Goal: Task Accomplishment & Management: Use online tool/utility

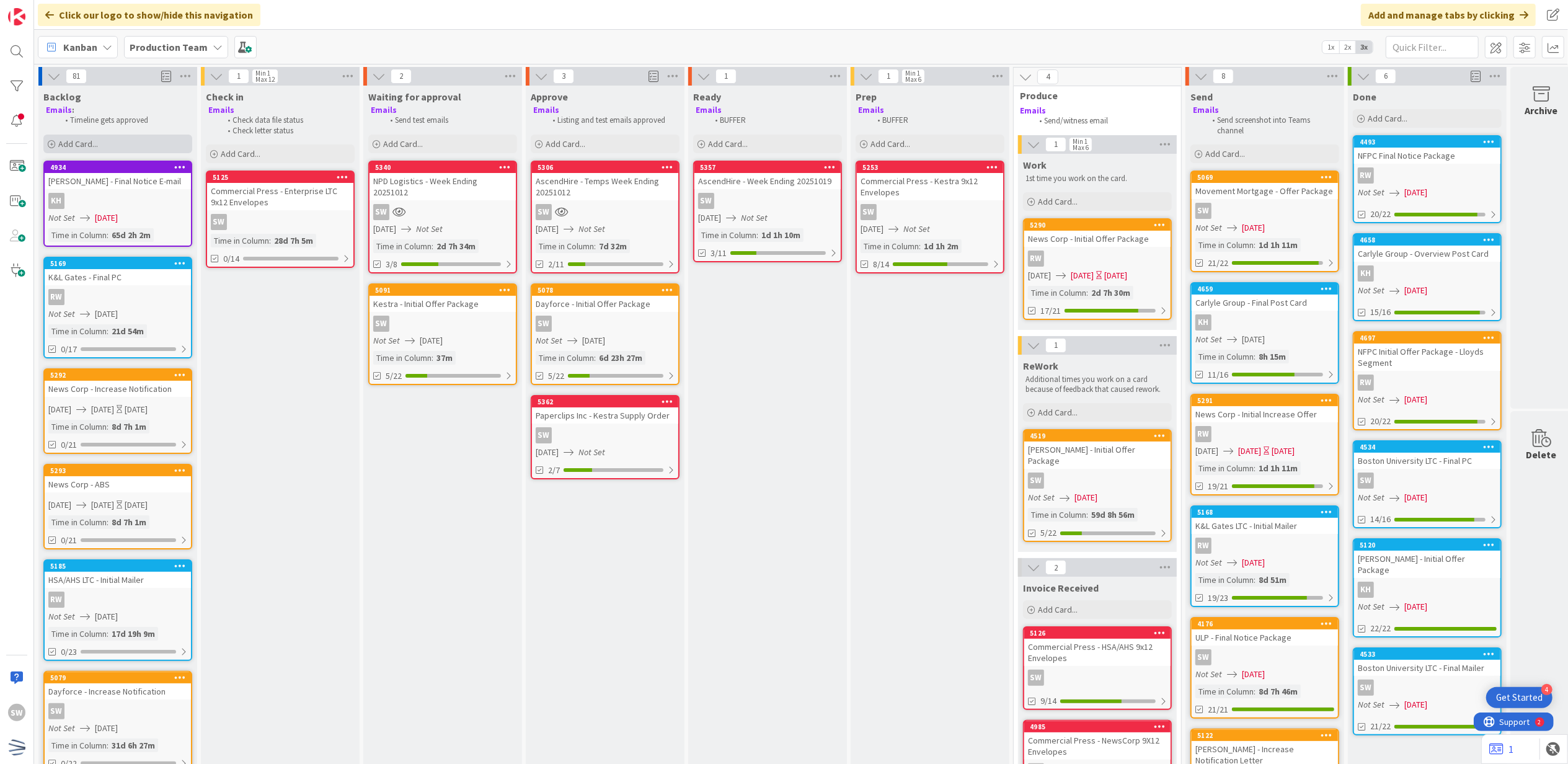
click at [112, 141] on div "Add Card..." at bounding box center [117, 144] width 149 height 19
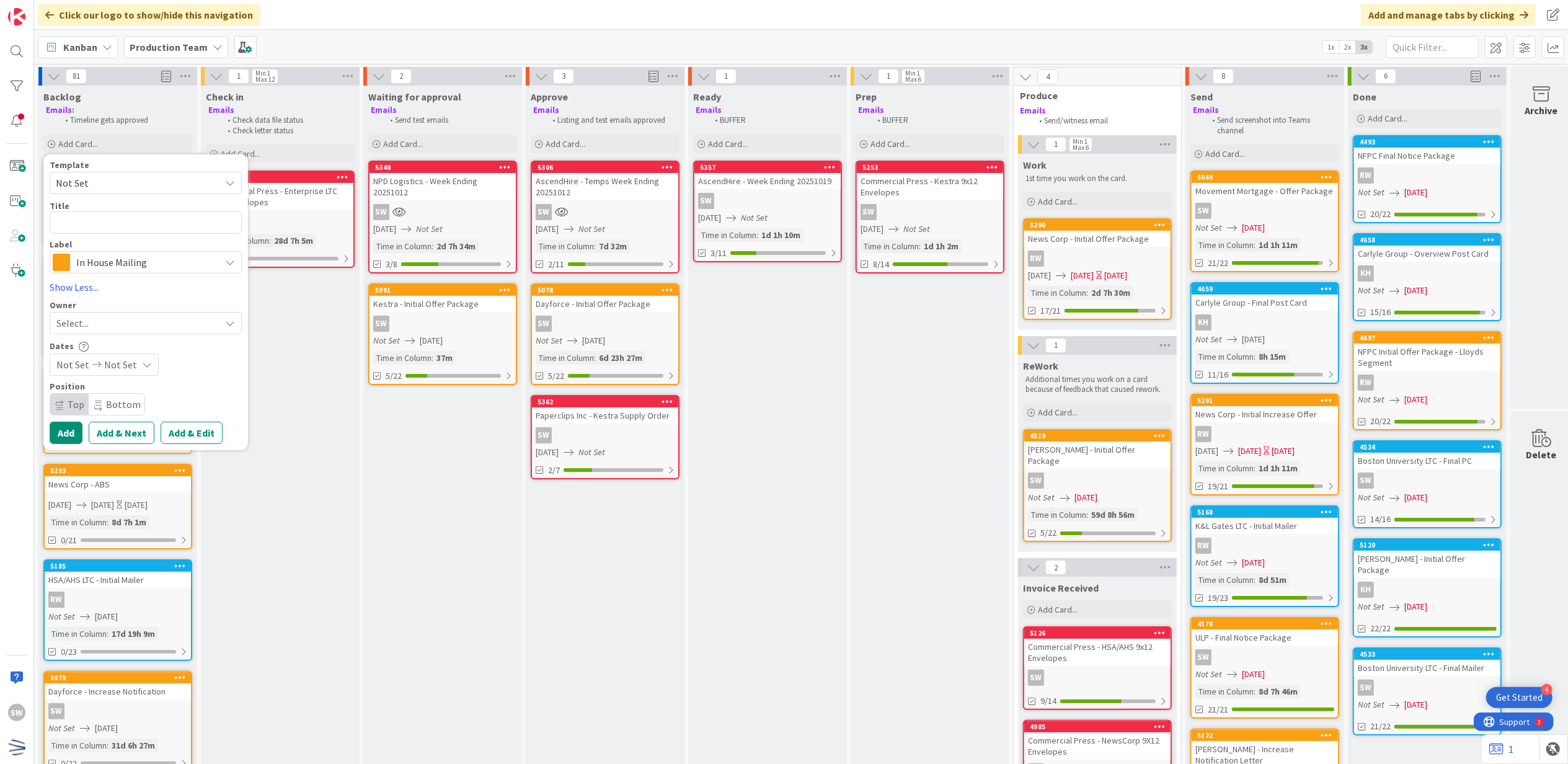
click at [115, 173] on span "Not Set" at bounding box center [145, 183] width 192 height 22
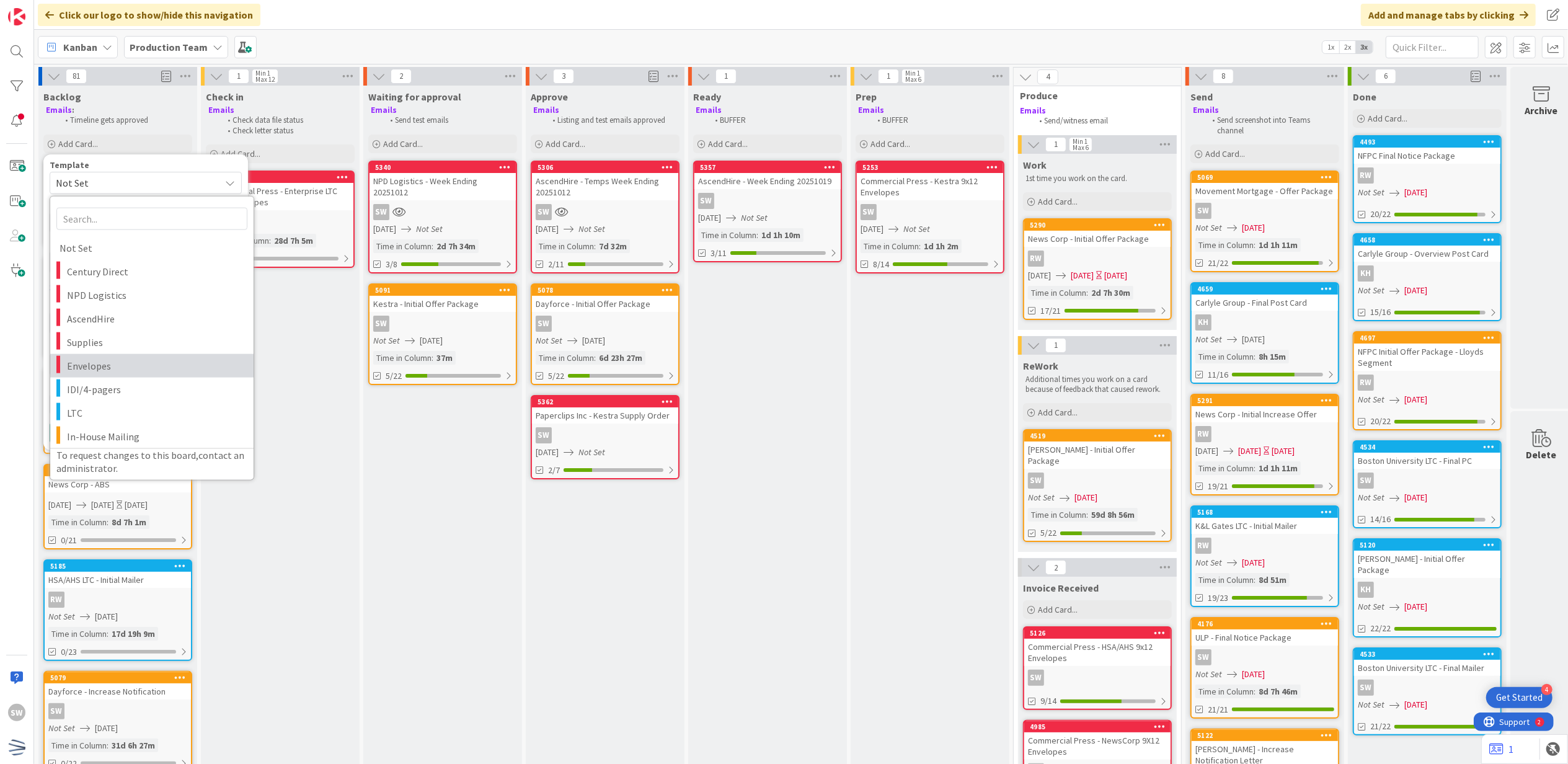
click at [155, 355] on link "Envelopes" at bounding box center [151, 365] width 204 height 24
type textarea "x"
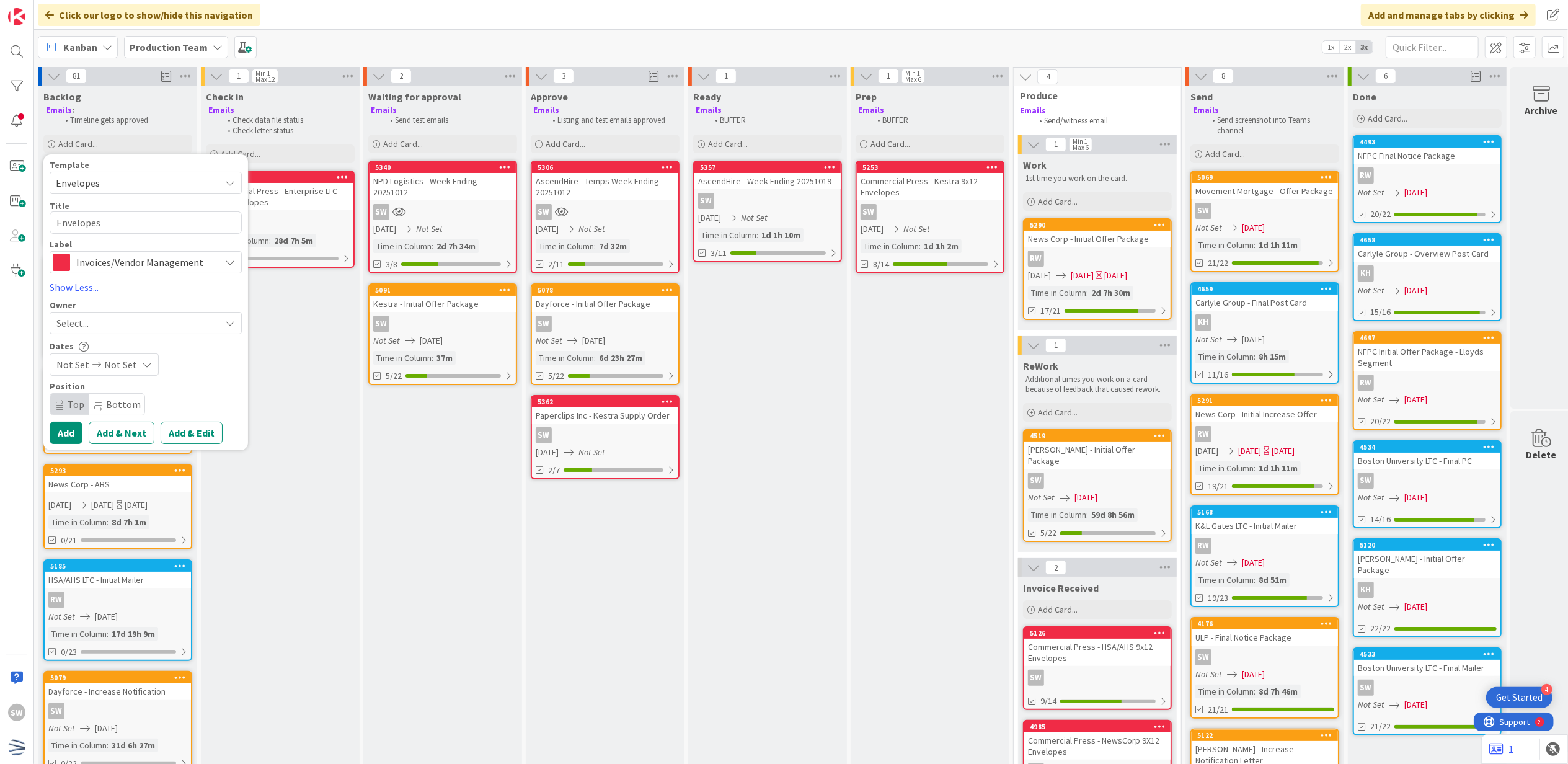
click at [162, 192] on span "Envelopes" at bounding box center [145, 183] width 192 height 22
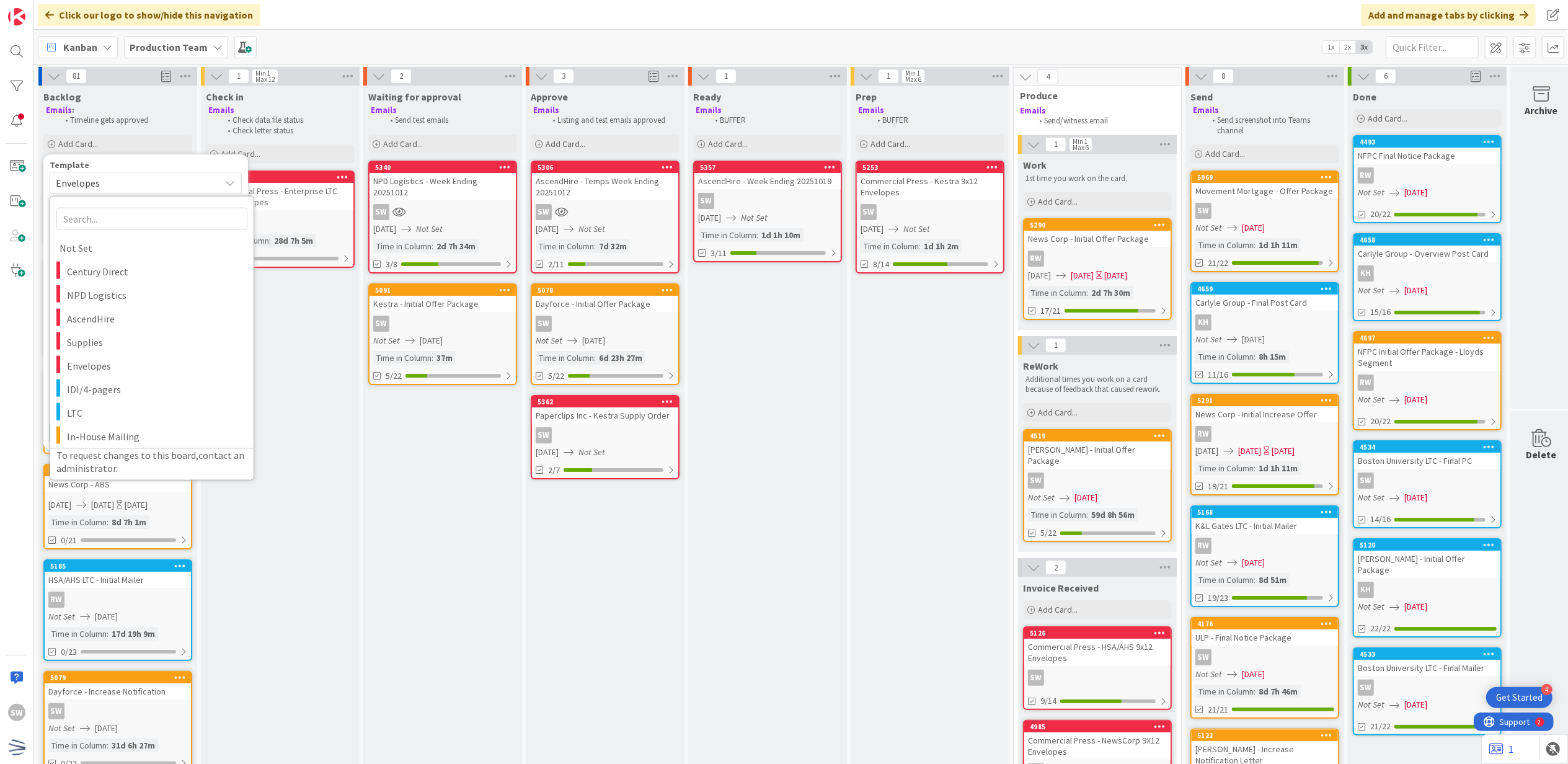
click at [167, 176] on span "Envelopes" at bounding box center [133, 183] width 155 height 16
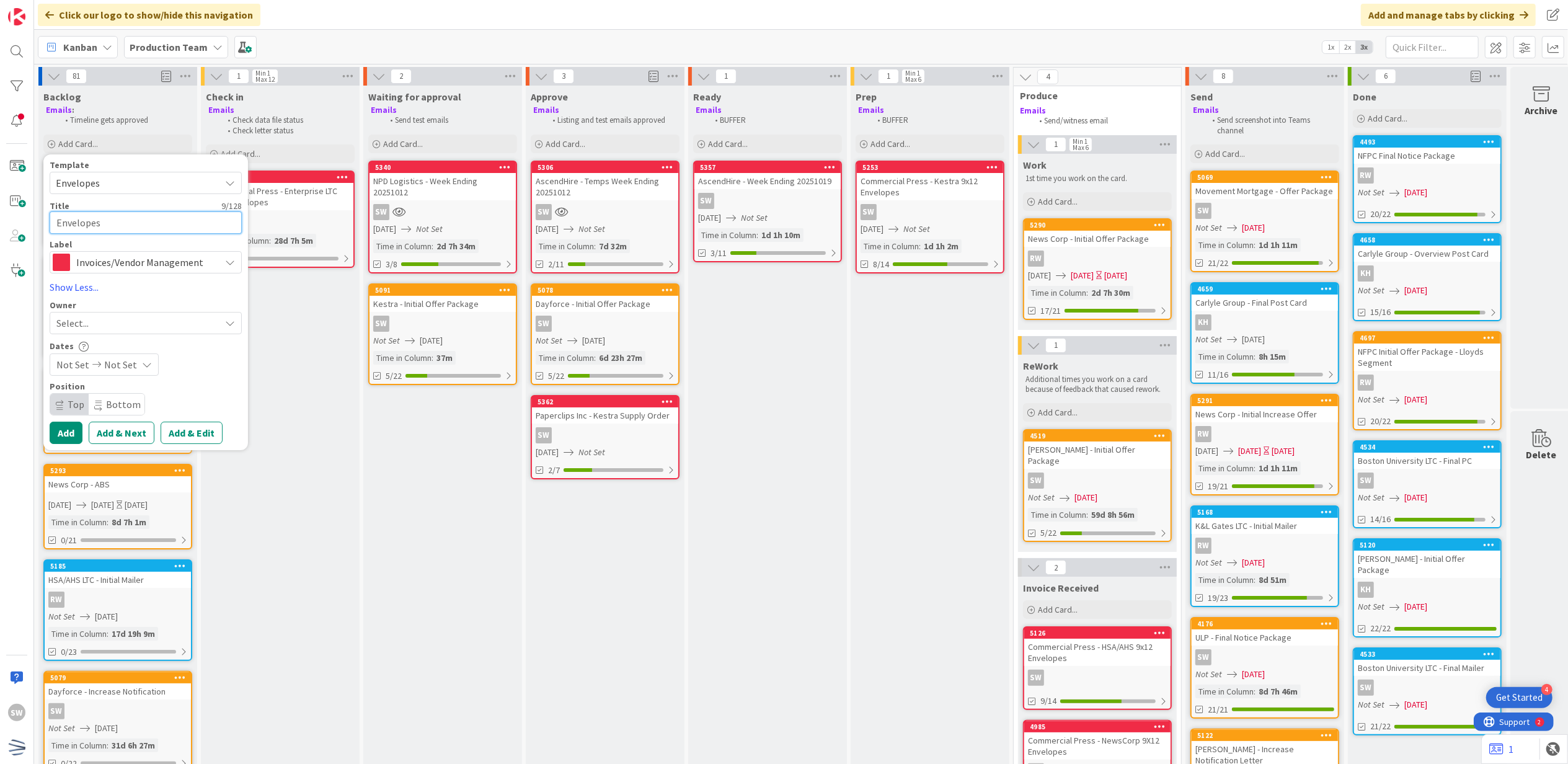
click at [140, 220] on textarea "Envelopes" at bounding box center [145, 222] width 192 height 23
type textarea "C"
type textarea "x"
type textarea "Co"
type textarea "x"
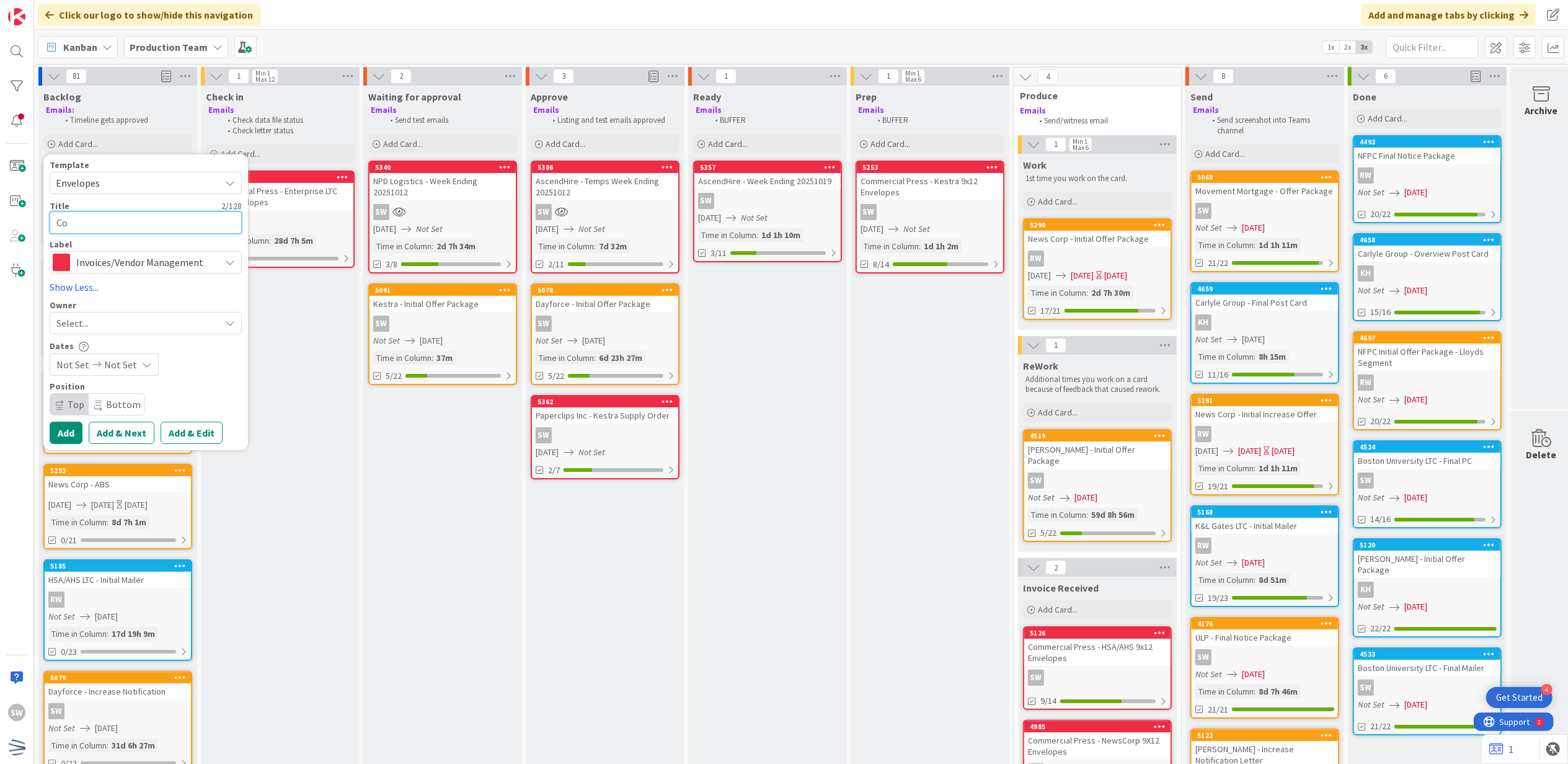
type textarea "Com"
type textarea "x"
type textarea "Comm"
type textarea "x"
type textarea "Comme"
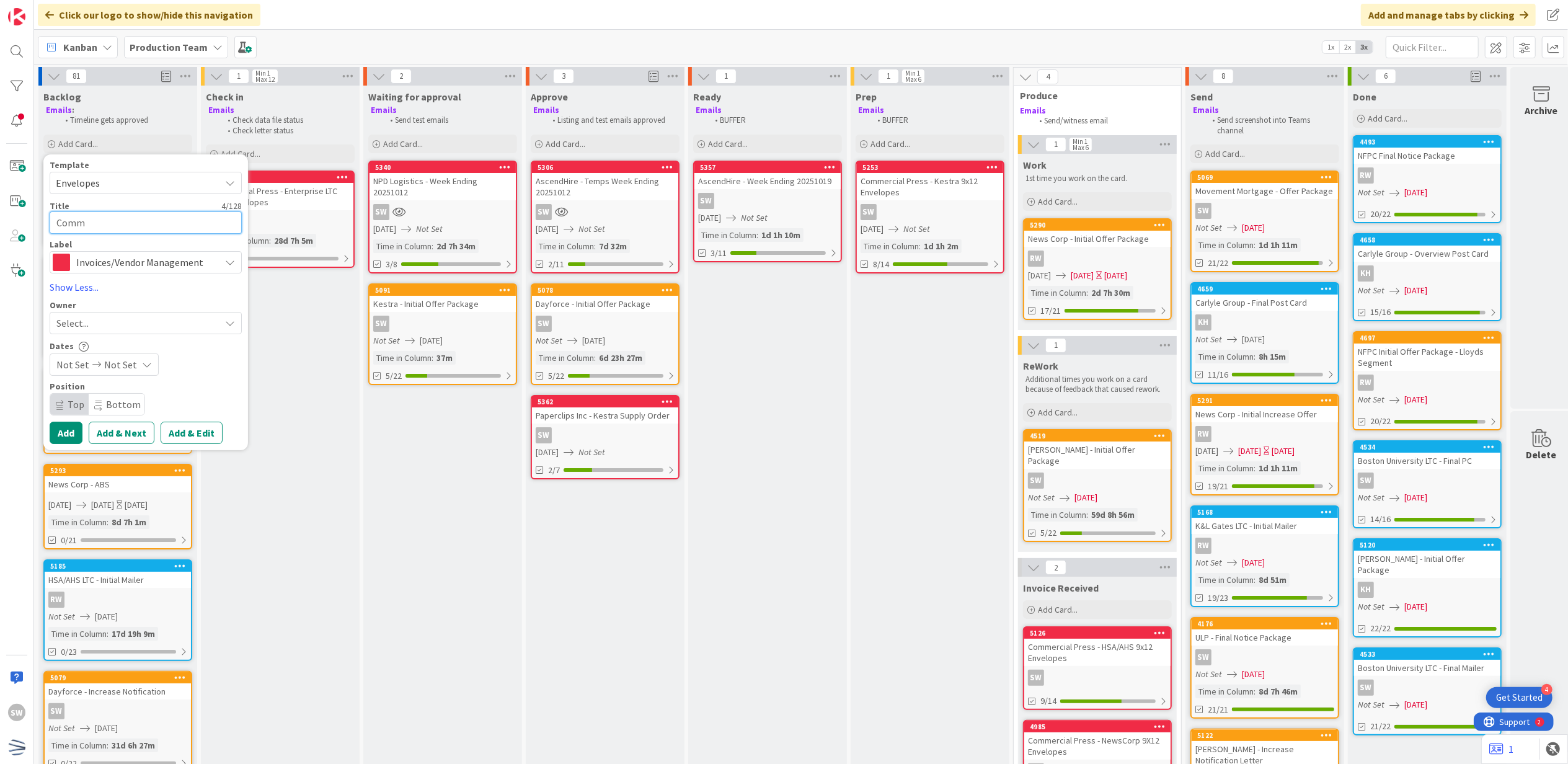
type textarea "x"
type textarea "Commer"
type textarea "x"
type textarea "Commerc"
type textarea "x"
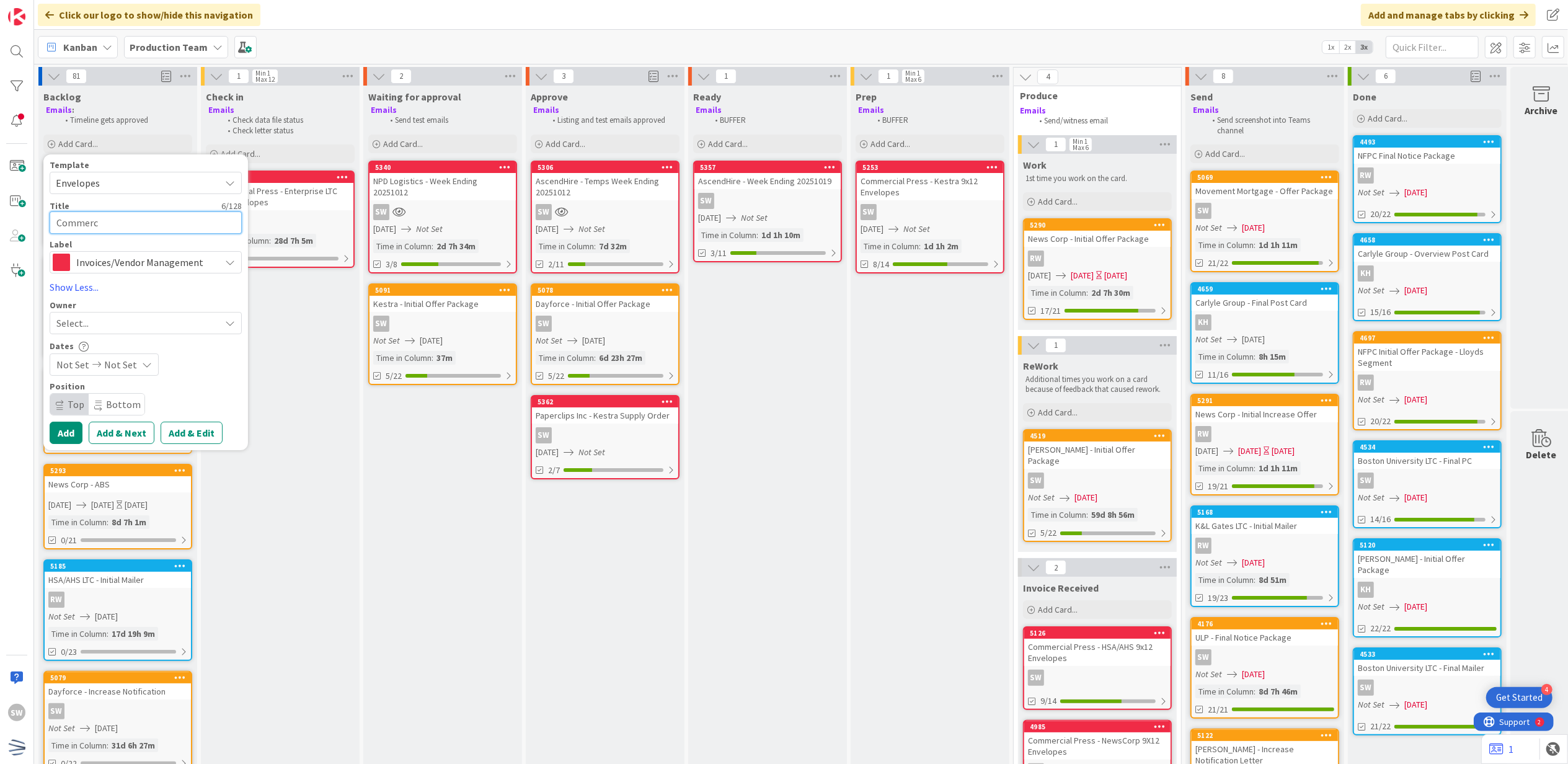
type textarea "Commerci"
type textarea "x"
type textarea "Commercia"
type textarea "x"
type textarea "Commercial"
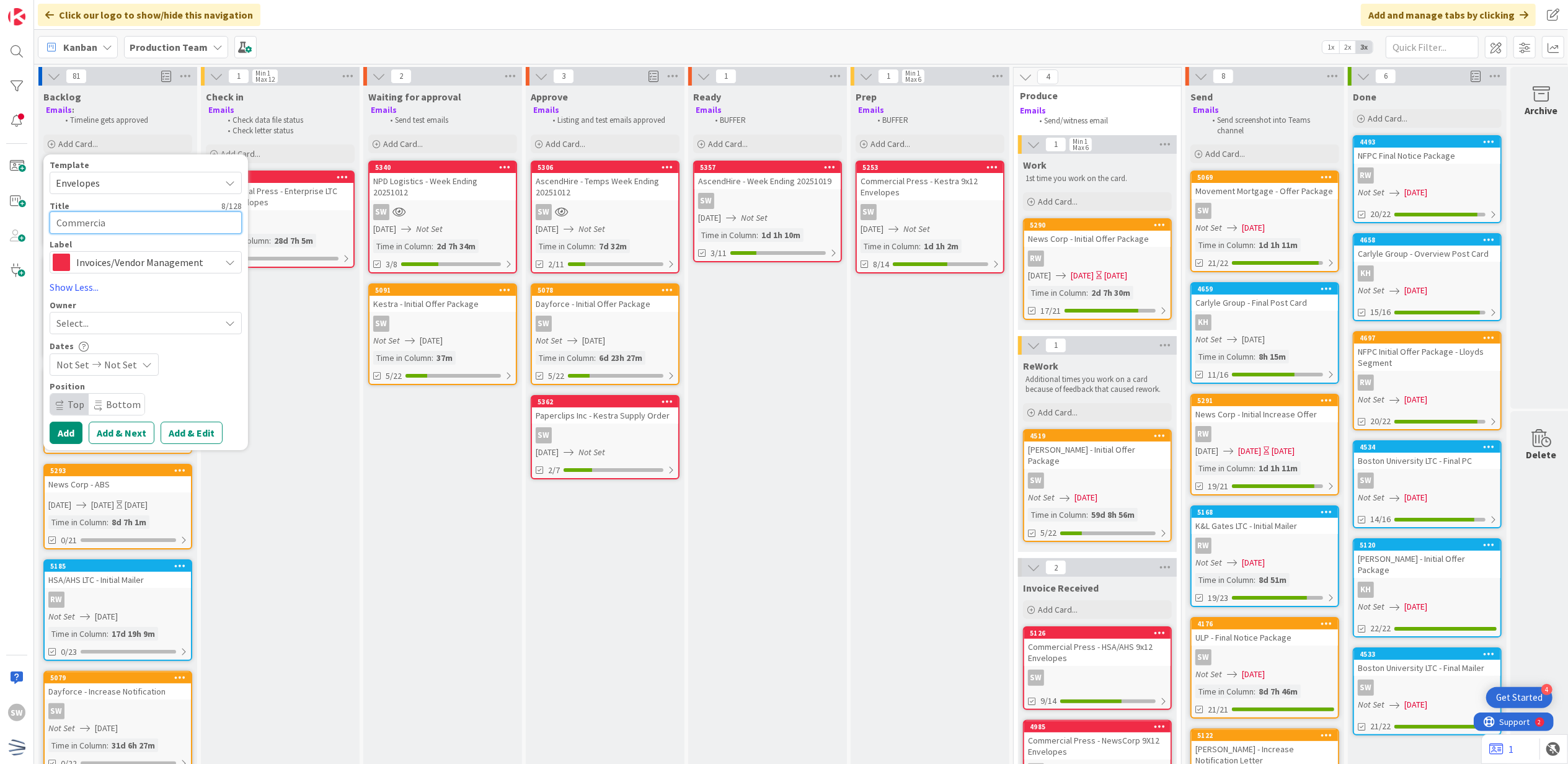
type textarea "x"
type textarea "Commercial"
type textarea "x"
type textarea "Commercial P"
type textarea "x"
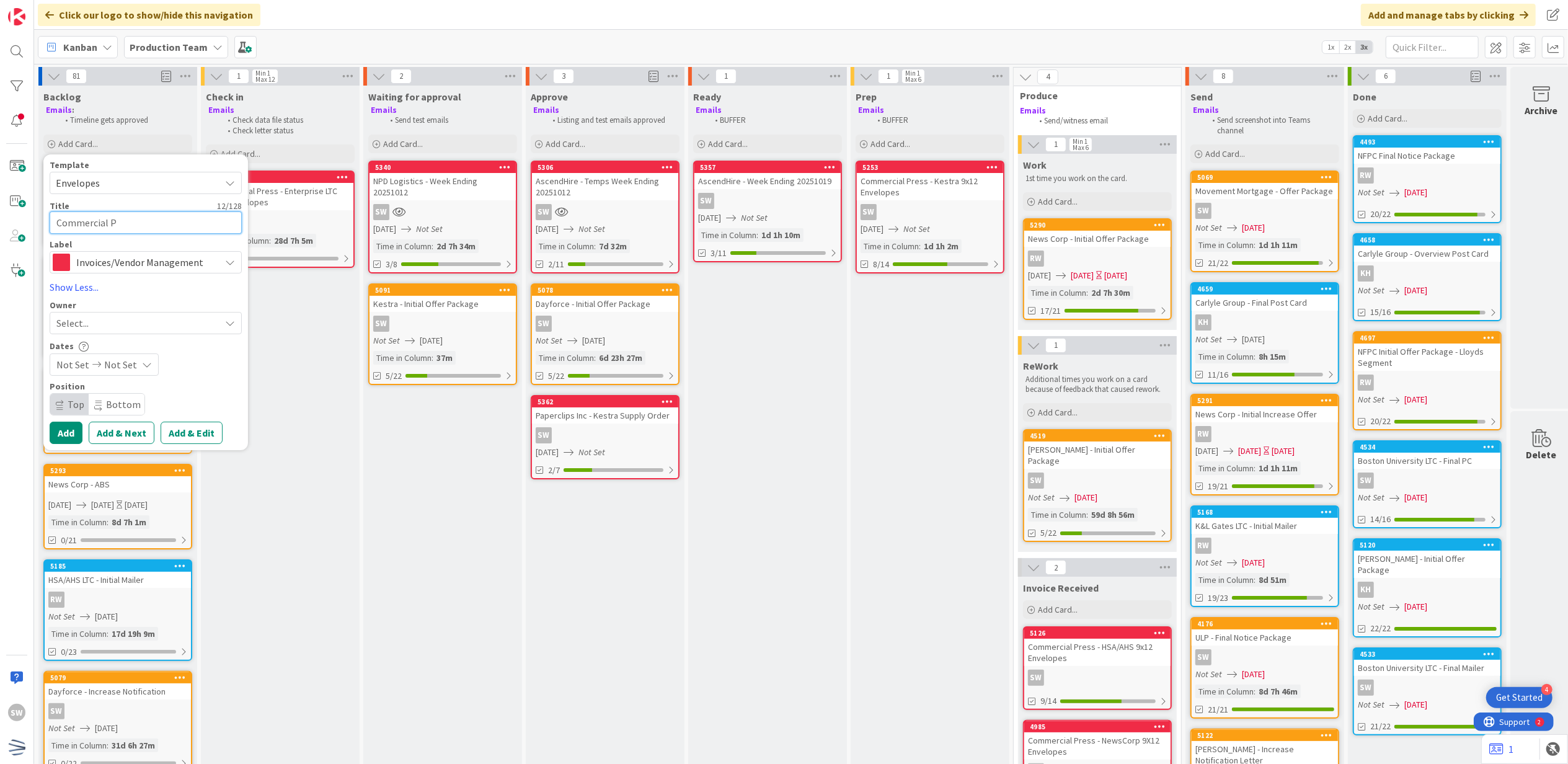
type textarea "Commercial Pr"
type textarea "x"
type textarea "Commercial Pre"
type textarea "x"
type textarea "Commercial Pres"
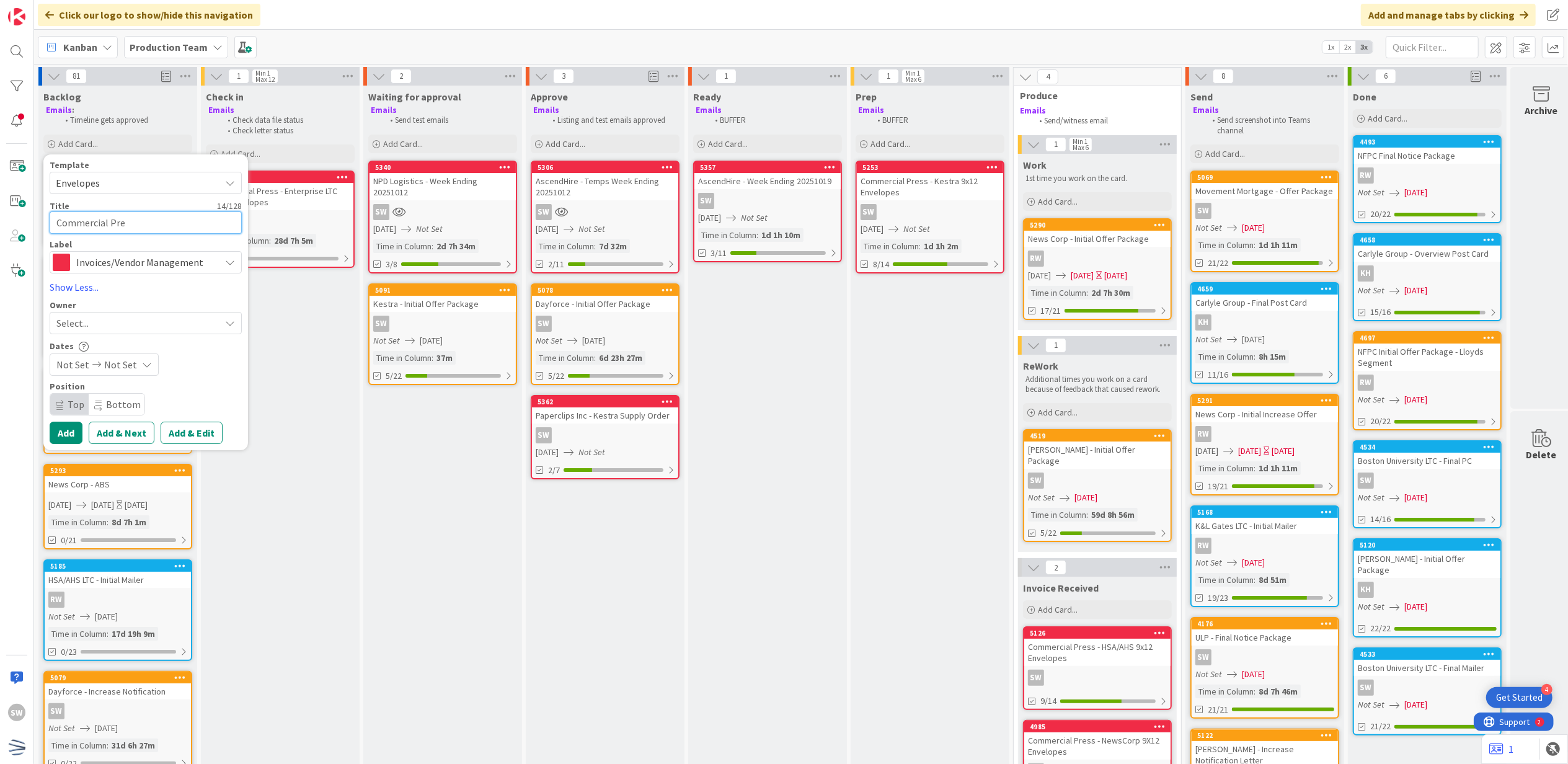
type textarea "x"
type textarea "Commercial Press"
type textarea "x"
type textarea "Commercial Press"
type textarea "x"
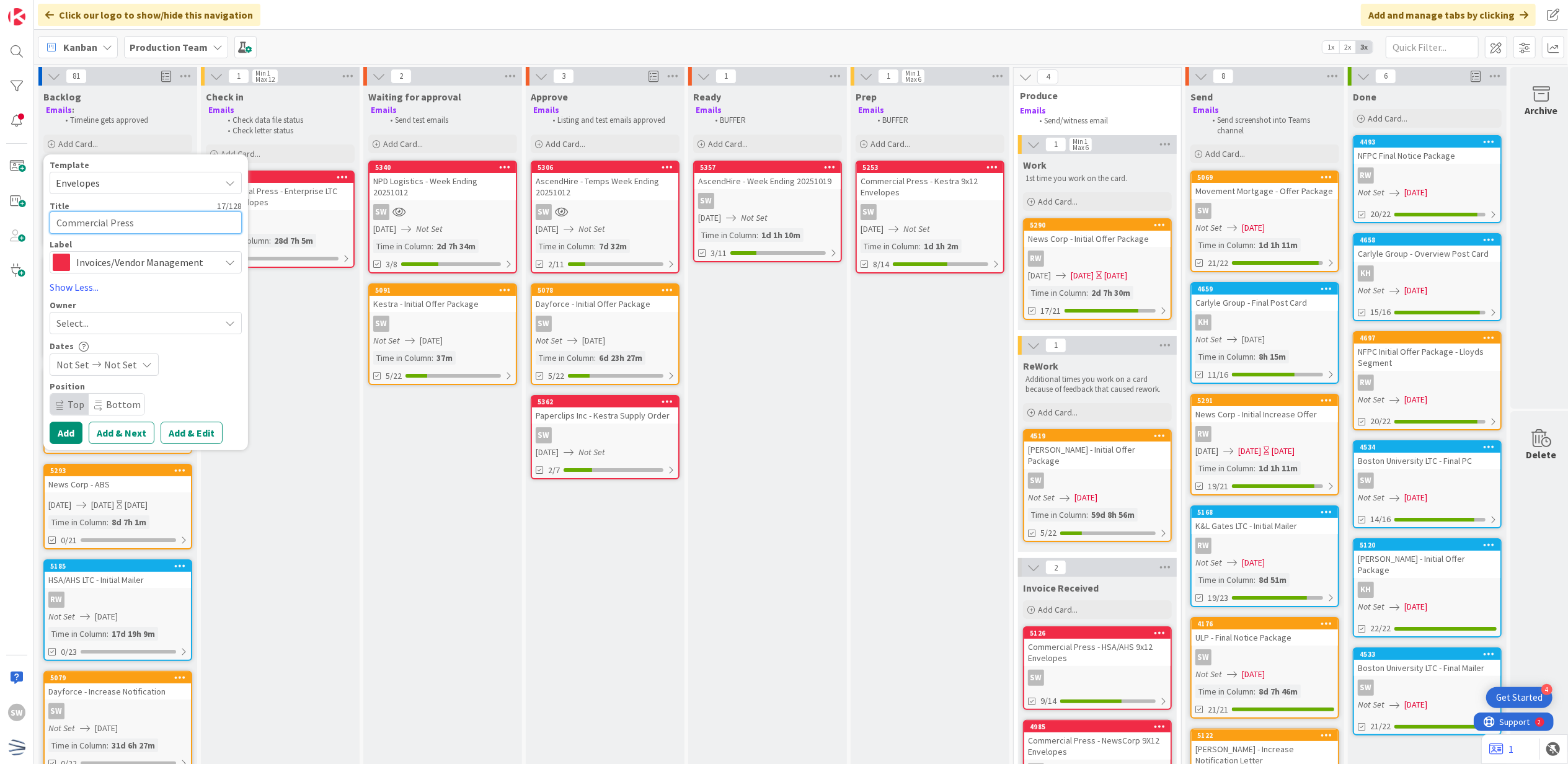
type textarea "Commercial Press -"
type textarea "x"
type textarea "Commercial Press -"
type textarea "x"
type textarea "Commercial Press - A"
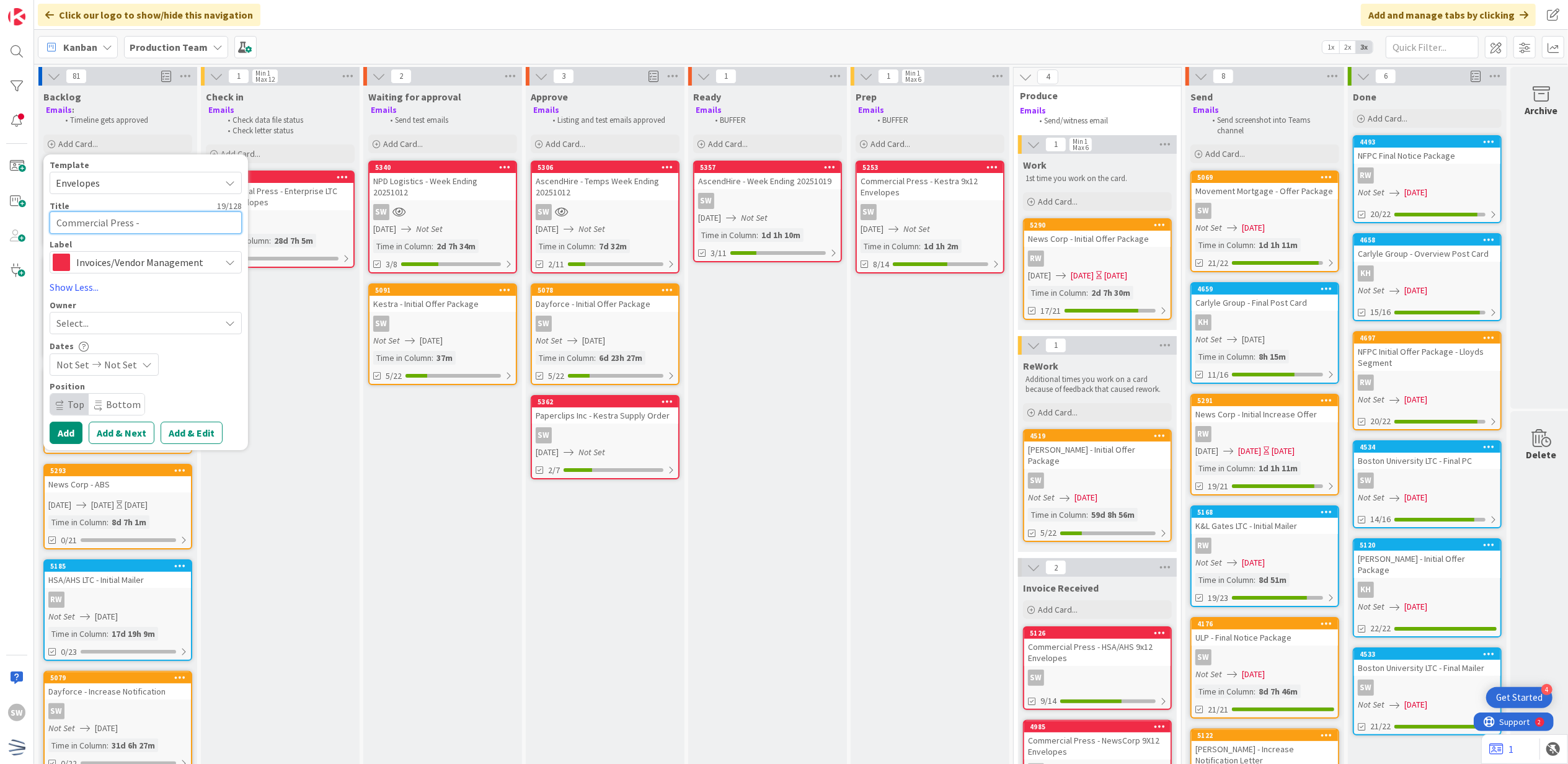
type textarea "x"
type textarea "Commercial Press - Ac"
type textarea "x"
type textarea "Commercial Press - Acu"
type textarea "x"
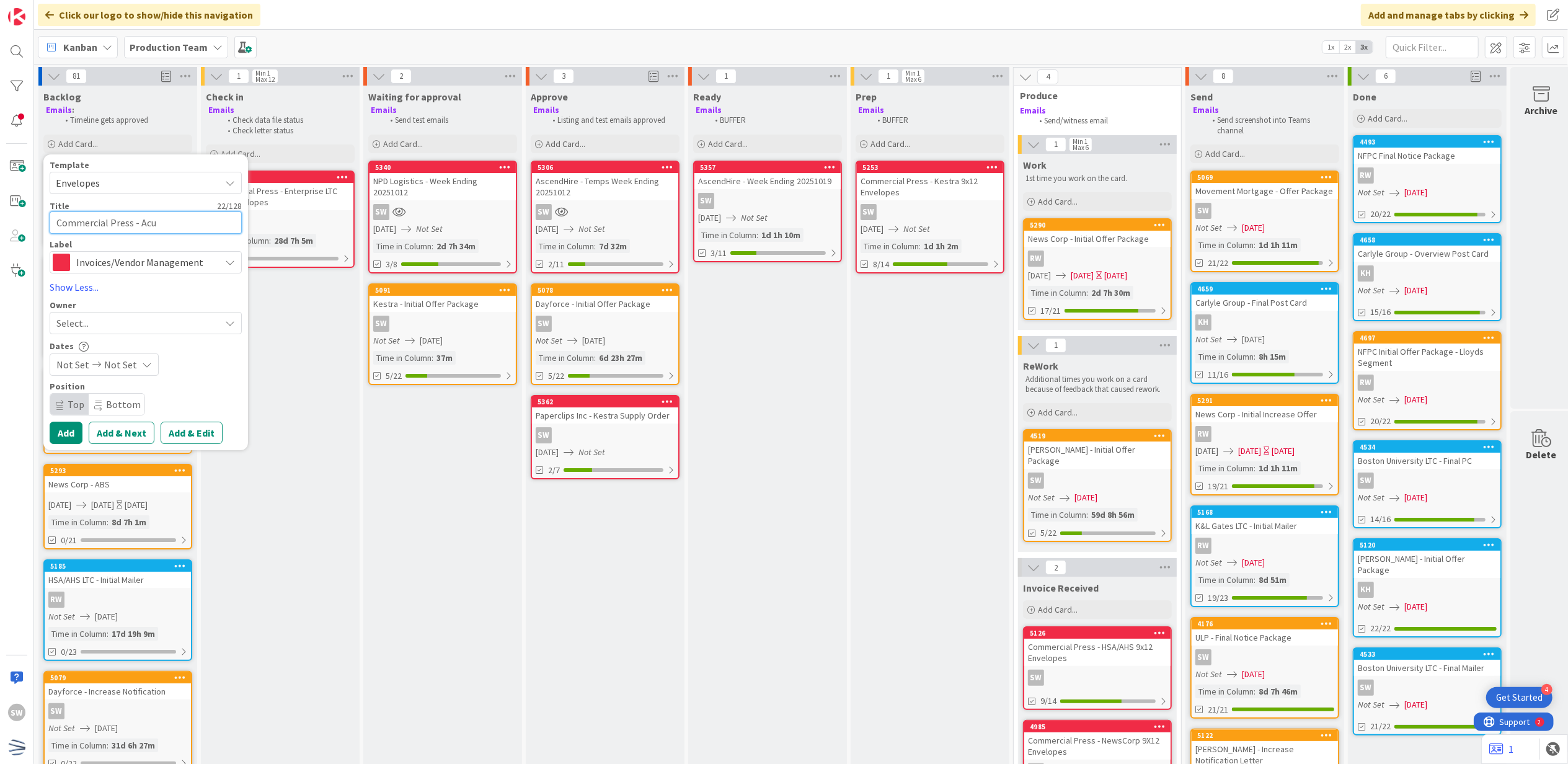
type textarea "Commercial Press - Acui"
type textarea "x"
type textarea "Commercial Press - Acuit"
type textarea "x"
type textarea "Commercial Press - Acuity"
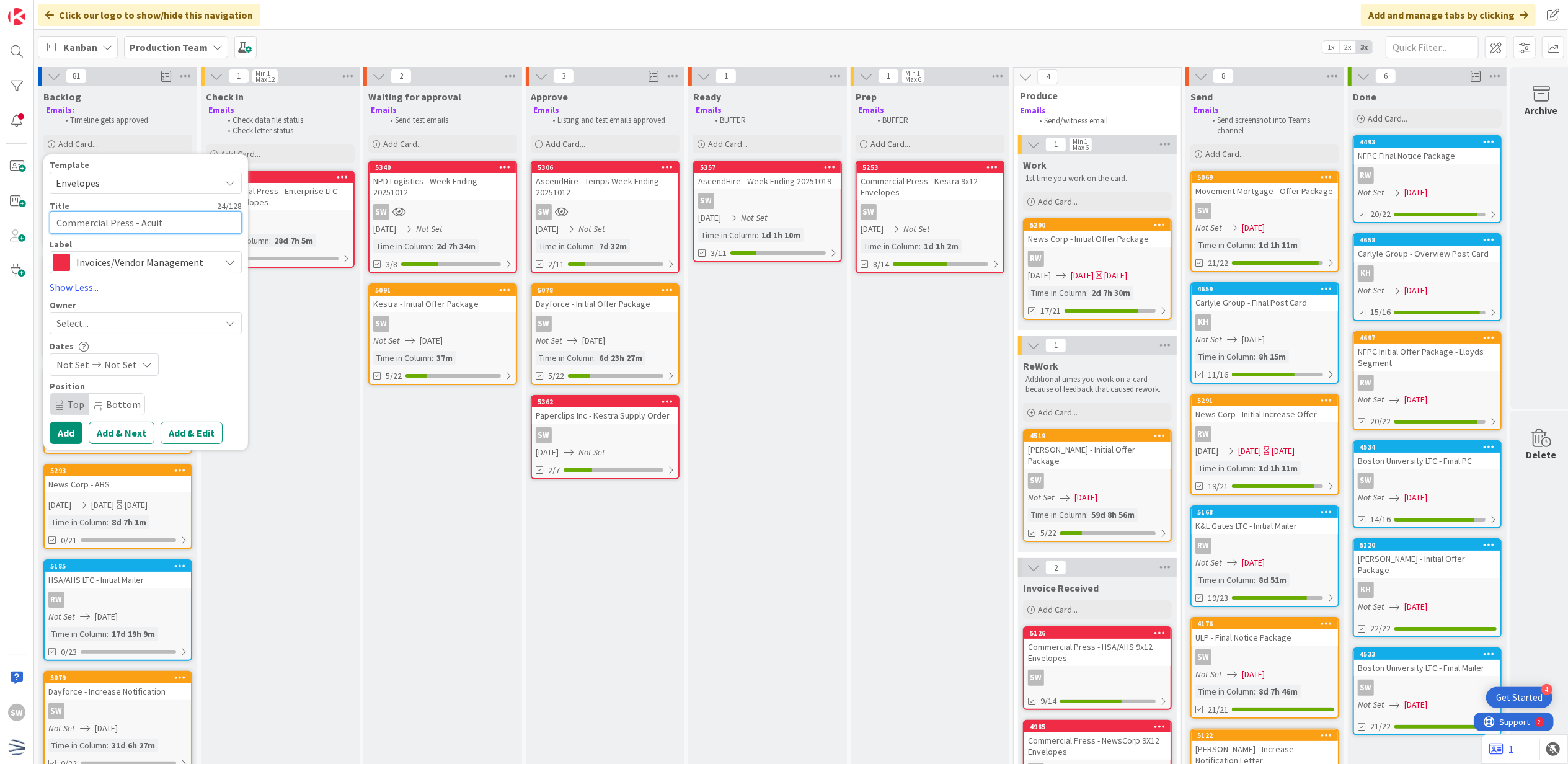
type textarea "x"
type textarea "Commercial Press - Acuity"
type textarea "x"
type textarea "Commercial Press - Acuity 9"
type textarea "x"
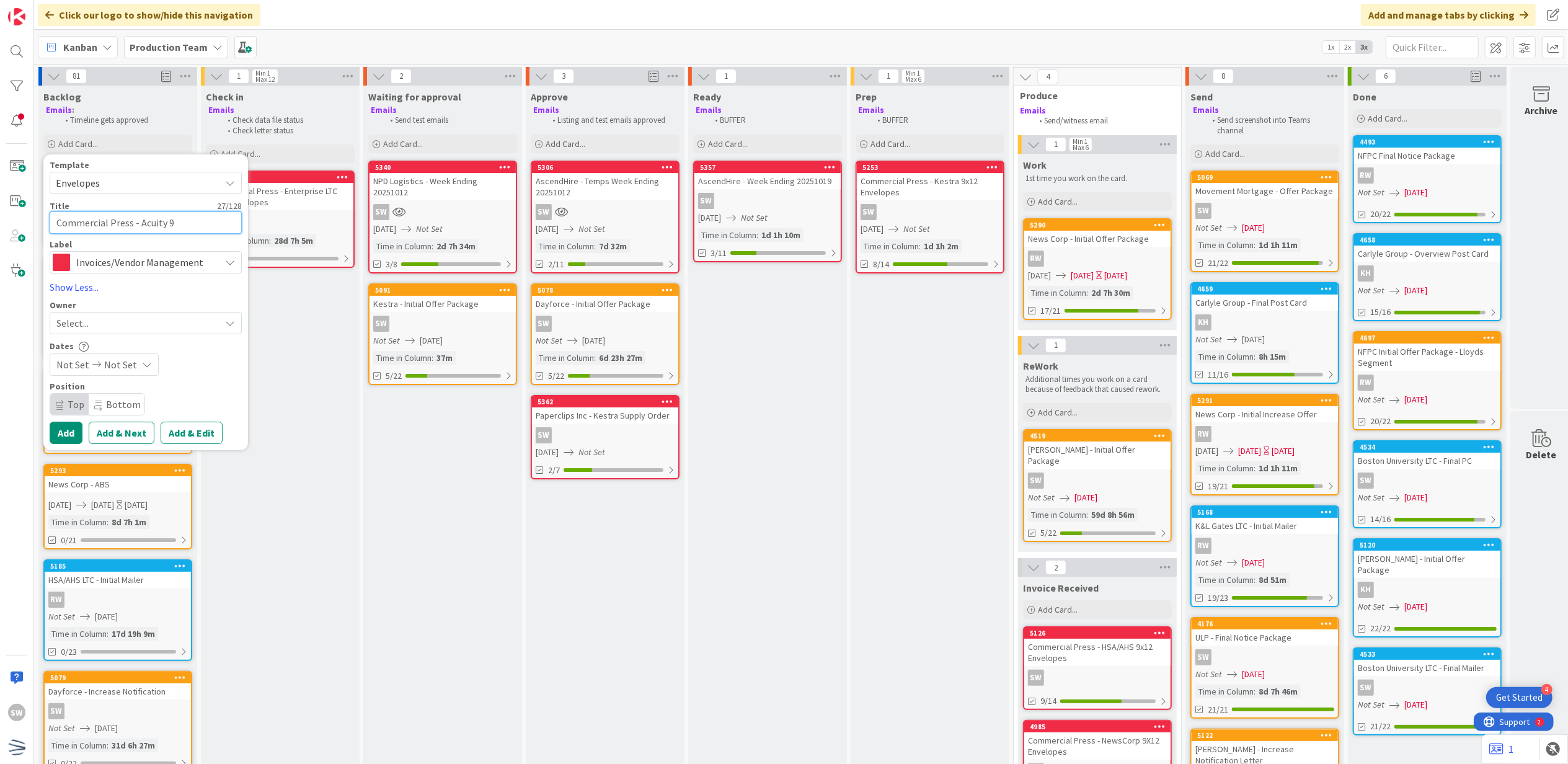
type textarea "Commercial Press - Acuity 9x"
type textarea "x"
type textarea "Commercial Press - Acuity 9x1"
type textarea "x"
type textarea "Commercial Press - Acuity 9x12"
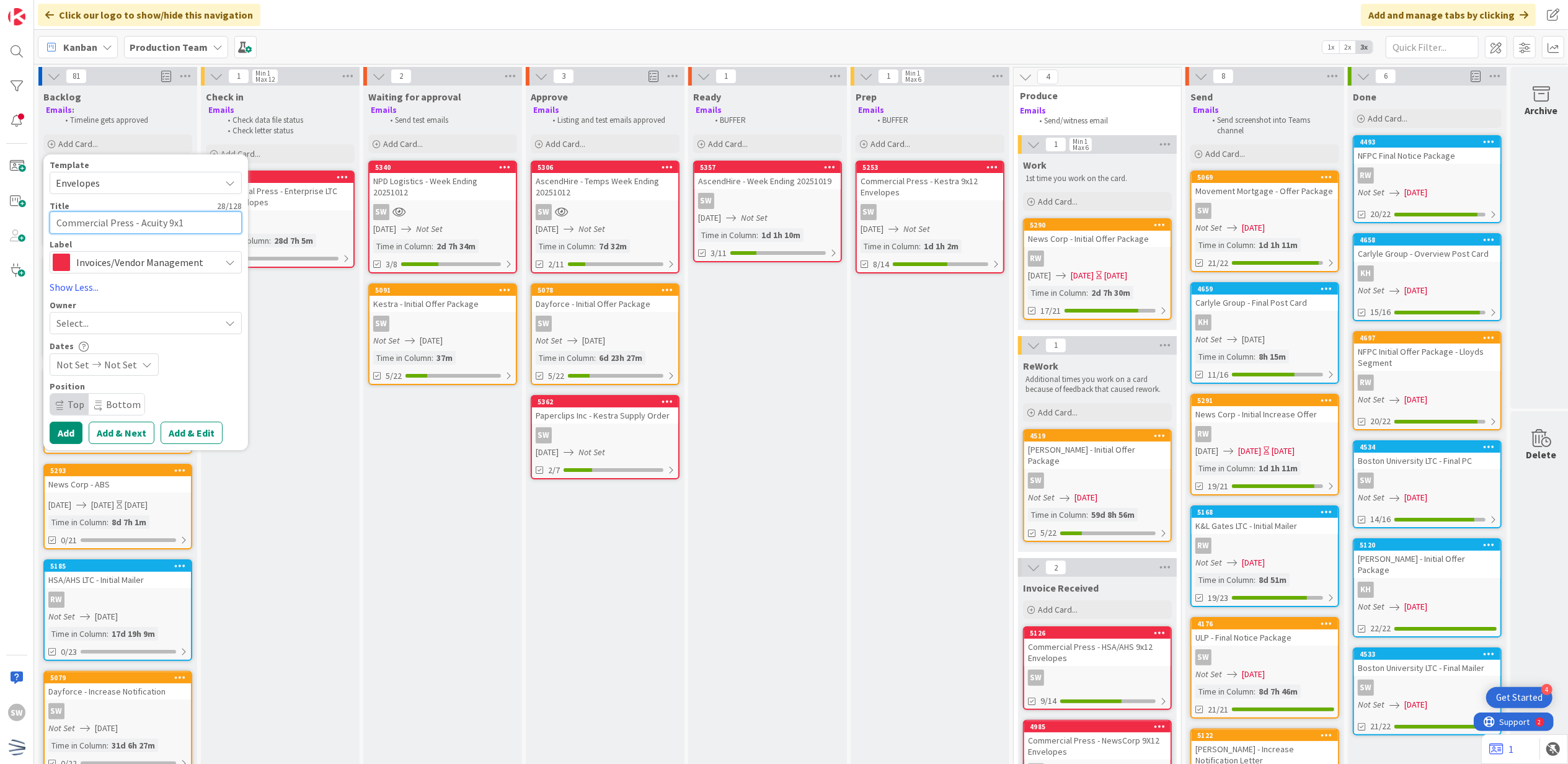
type textarea "x"
type textarea "Commercial Press - Acuity 9x12"
type textarea "x"
type textarea "Commercial Press - Acuity 9x12 E"
type textarea "x"
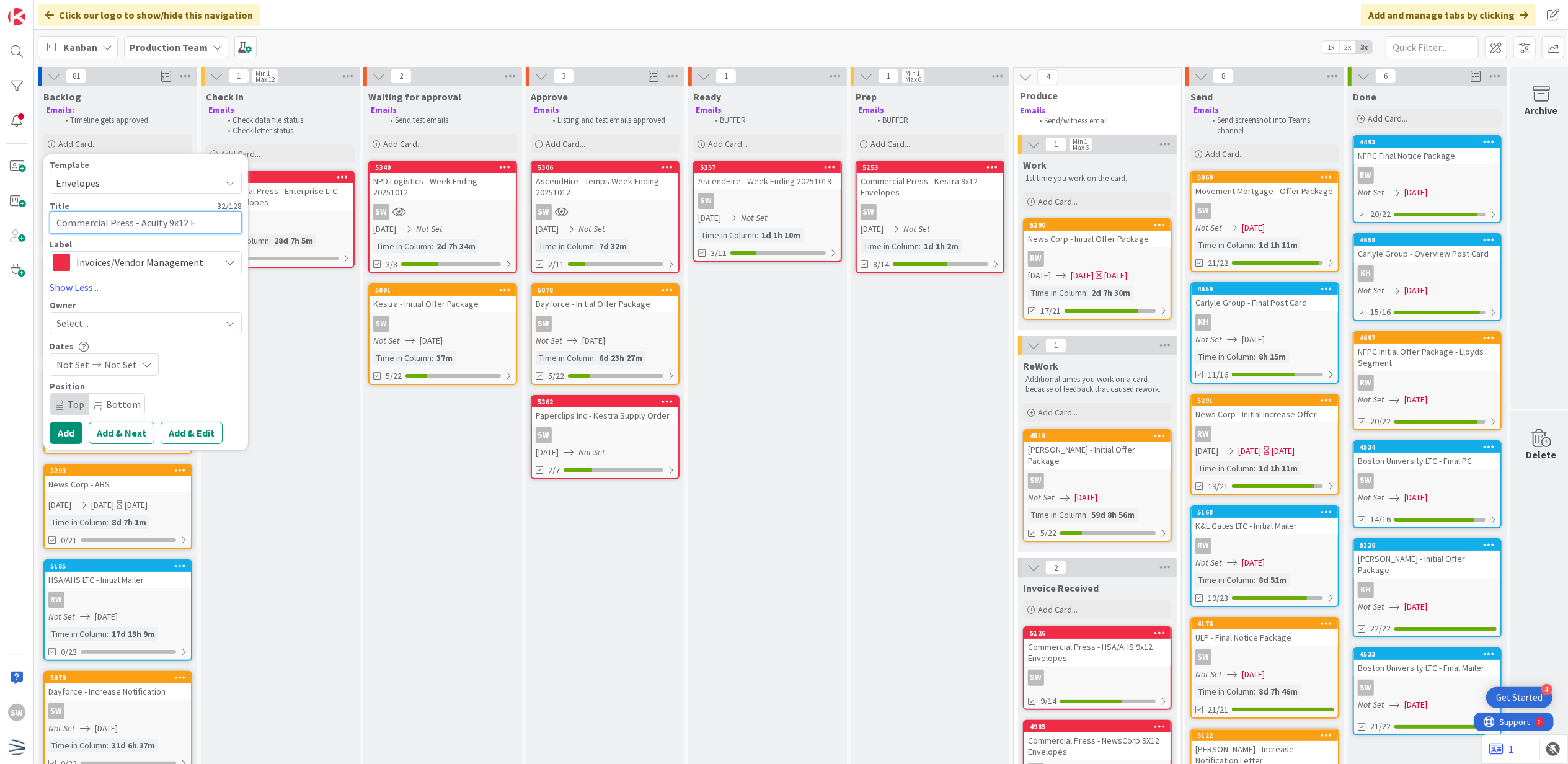
type textarea "Commercial Press - Acuity 9x12 En"
type textarea "x"
type textarea "Commercial Press - Acuity 9x12 Env"
type textarea "x"
type textarea "Commercial Press - Acuity 9x12 Enve"
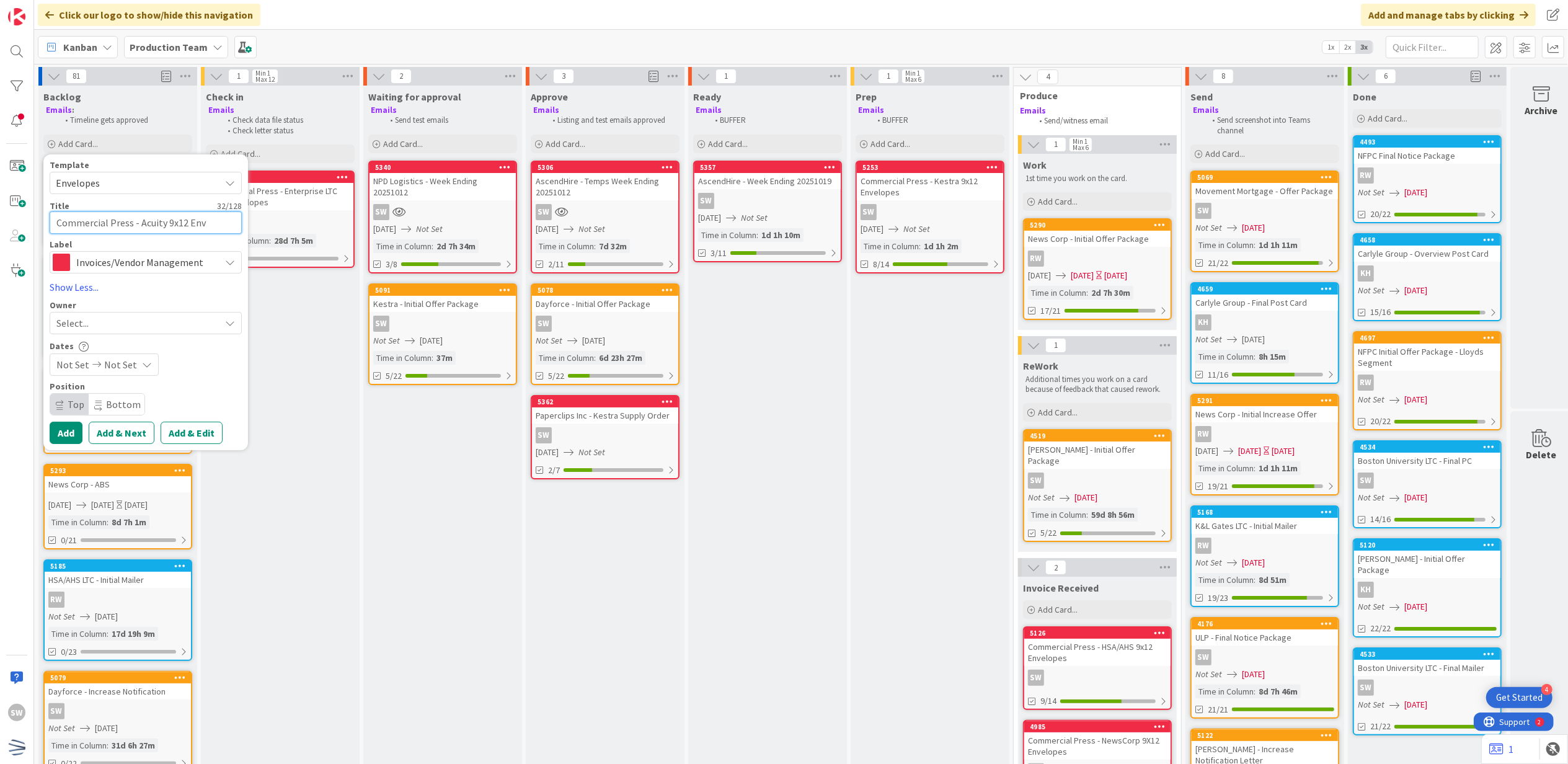
type textarea "x"
type textarea "Commercial Press - Acuity 9x12 Envek"
type textarea "x"
type textarea "Commercial Press - Acuity 9x12 Enve"
type textarea "x"
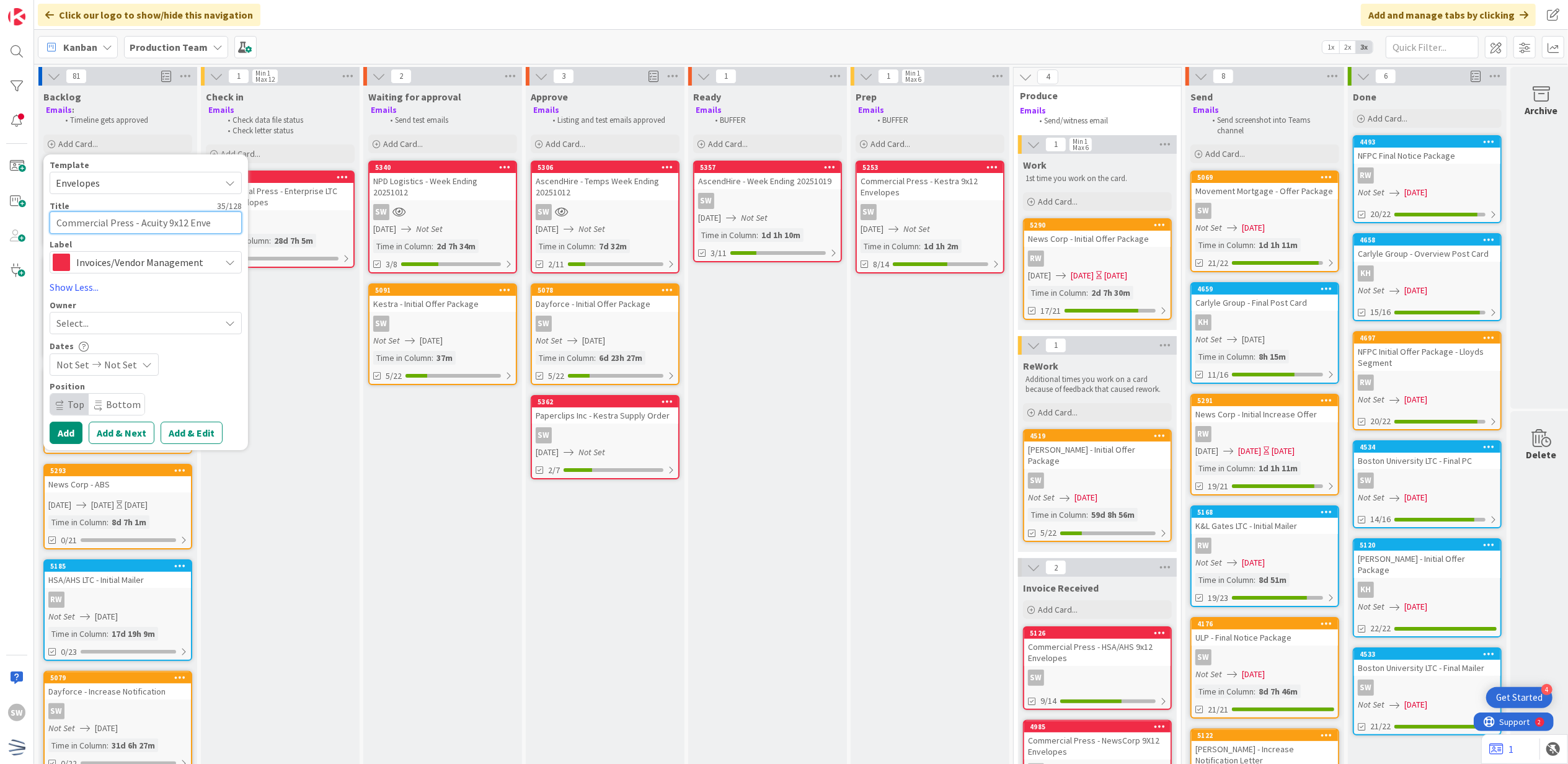
type textarea "Commercial Press - Acuity 9x12 Envel"
type textarea "x"
type textarea "Commercial Press - Acuity 9x12 Envelo"
type textarea "x"
type textarea "Commercial Press - Acuity 9x12 Envelop"
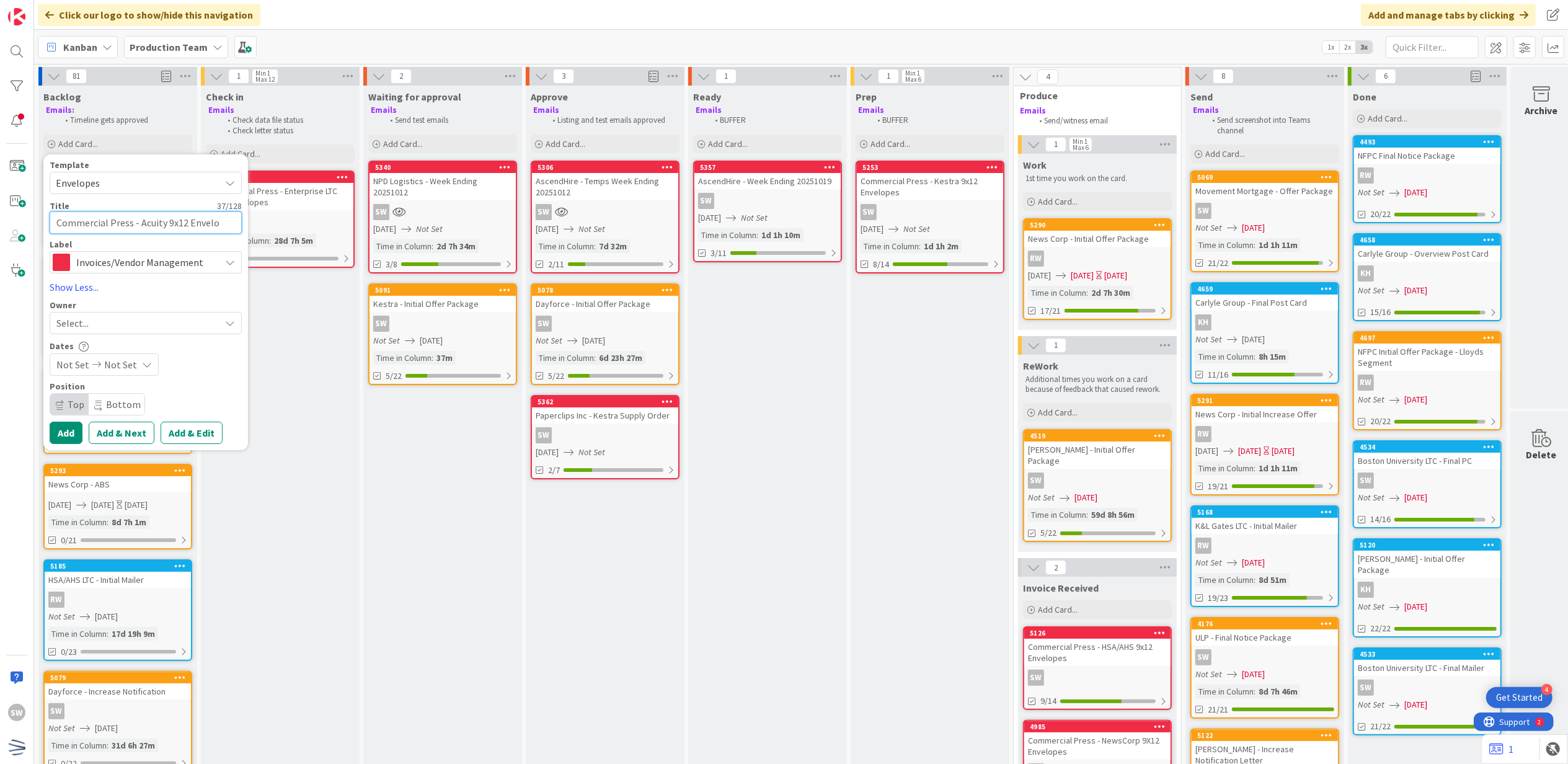
type textarea "x"
type textarea "Commercial Press - Acuity 9x12 Envelope"
type textarea "x"
type textarea "Commercial Press - Acuity 9x12 Envelopes"
type textarea "x"
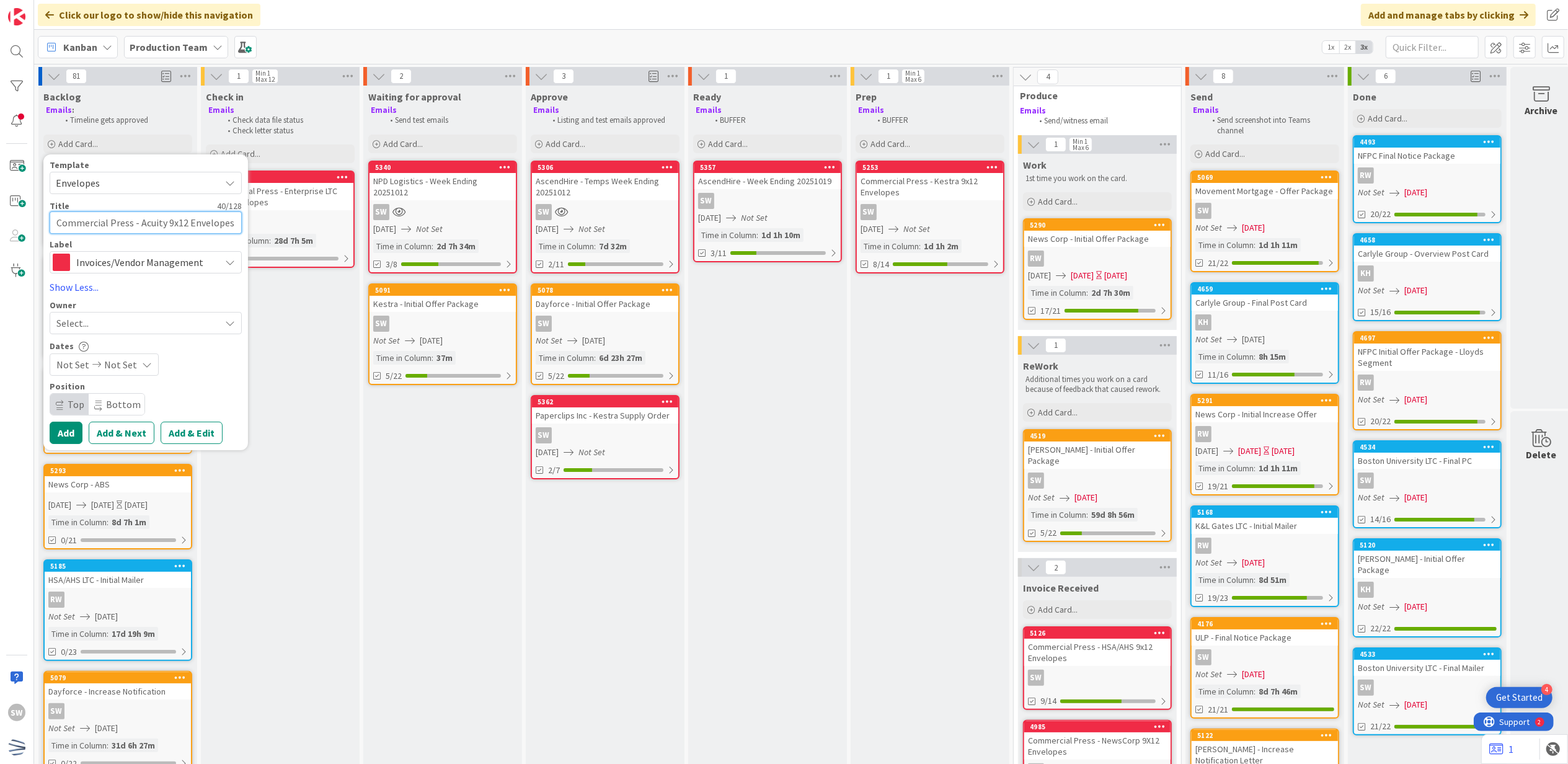
type textarea "Commercial Press - Acuity 9x12 Envelopes"
click at [95, 325] on div "Select..." at bounding box center [139, 323] width 164 height 15
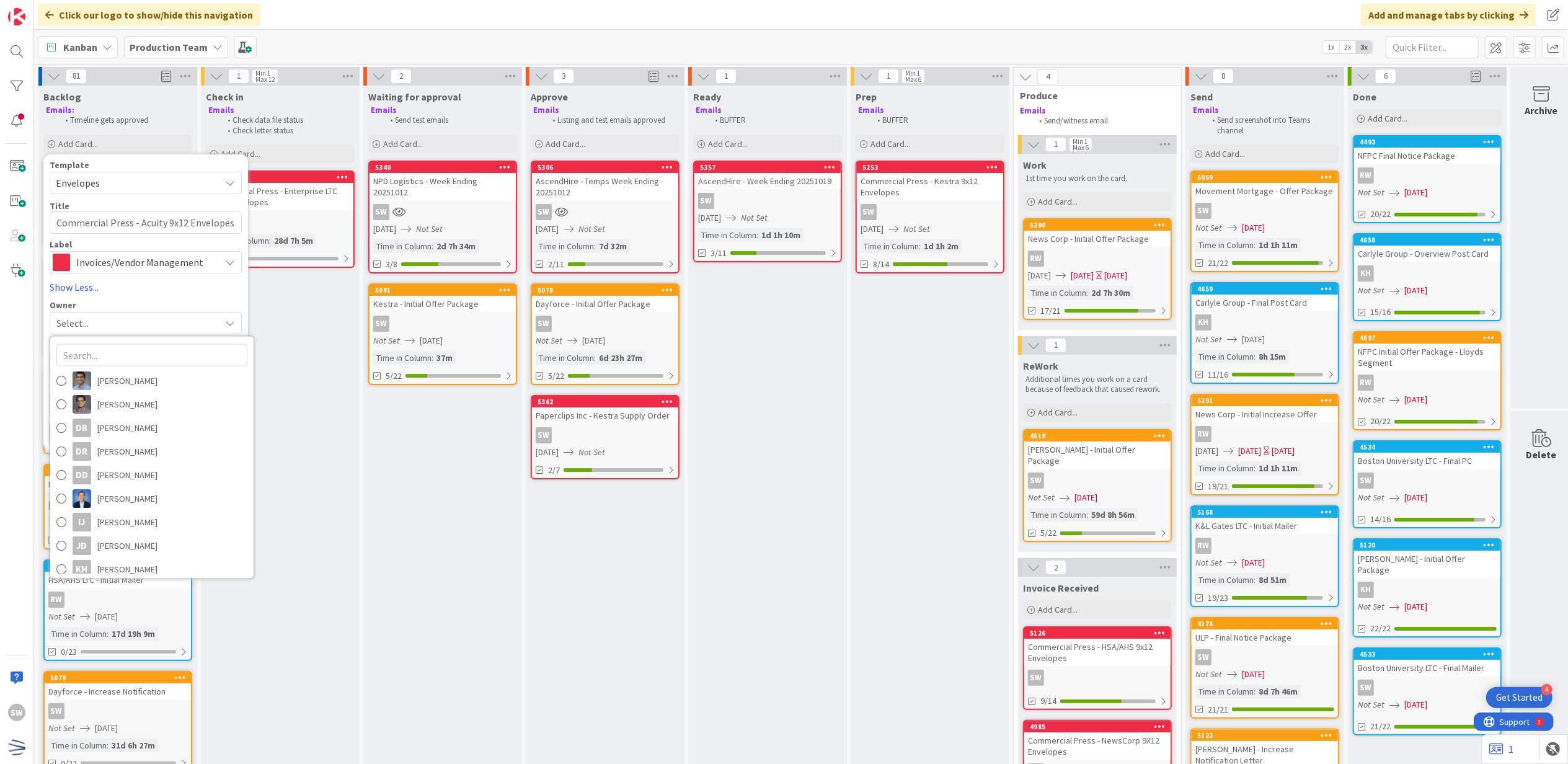
click at [105, 724] on span "[PERSON_NAME]" at bounding box center [127, 734] width 60 height 19
type textarea "x"
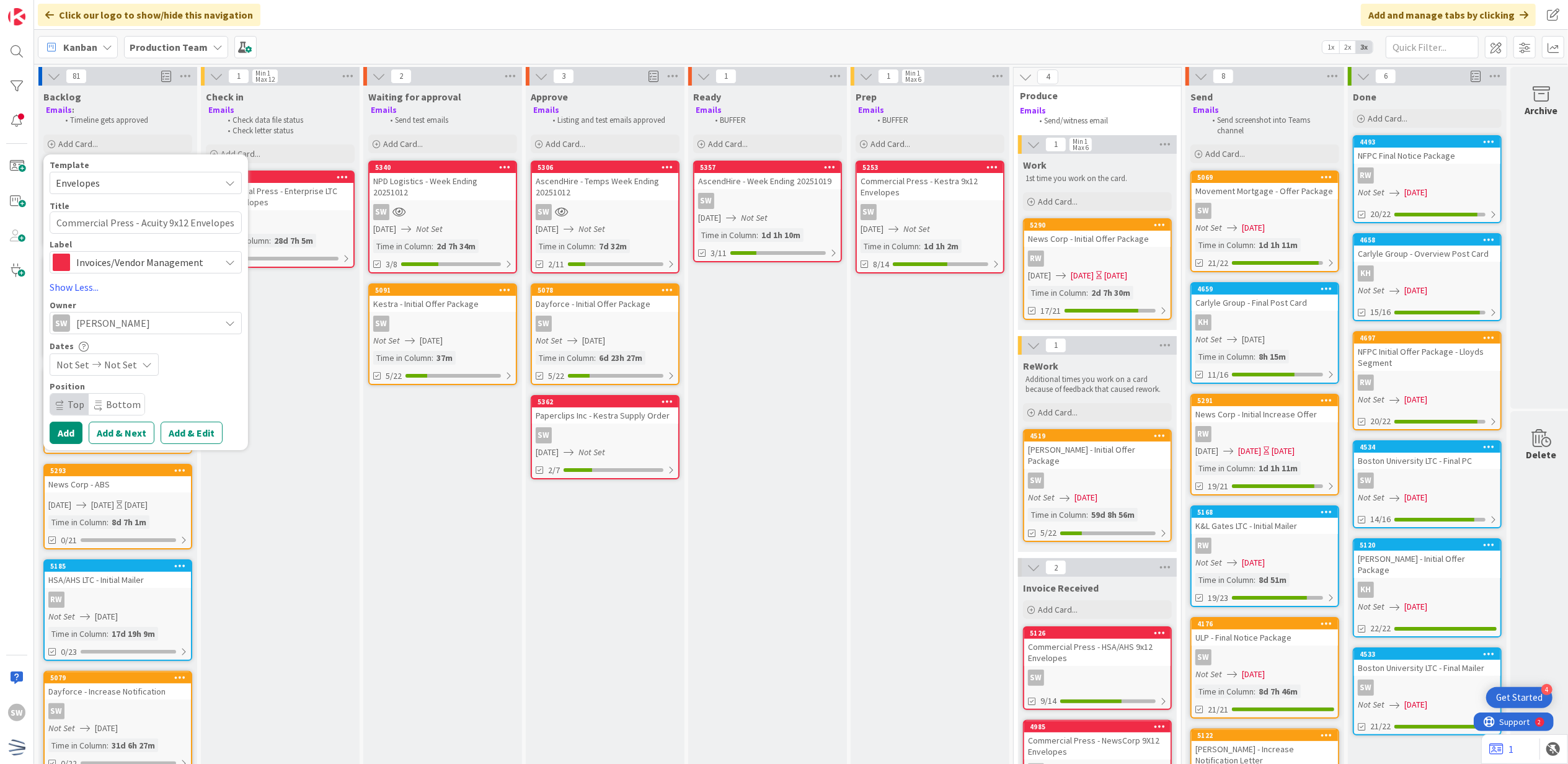
click at [141, 371] on div "Not Set Not Set" at bounding box center [104, 364] width 109 height 22
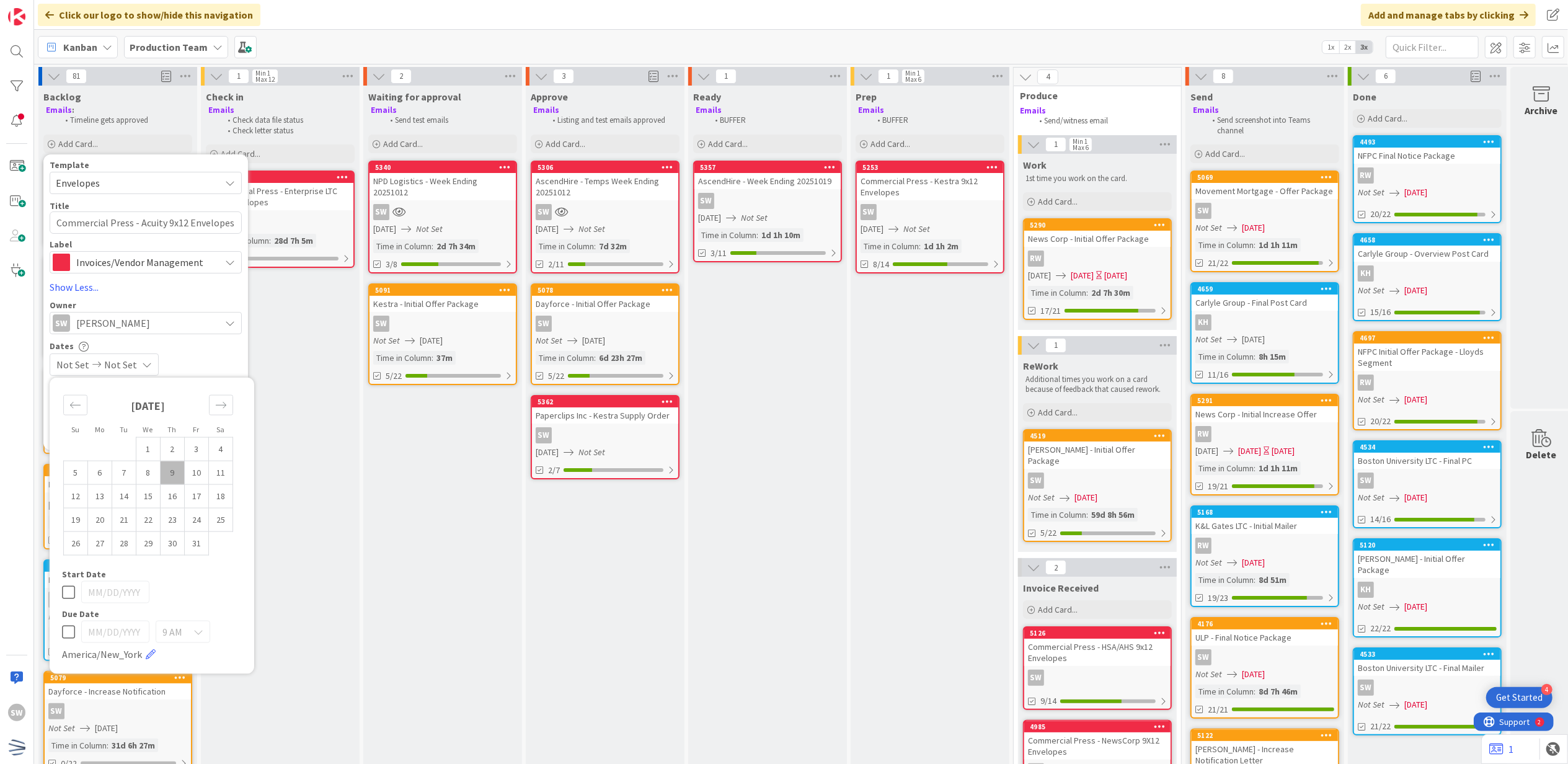
click at [175, 361] on div "Not Set Not Set" at bounding box center [145, 364] width 192 height 22
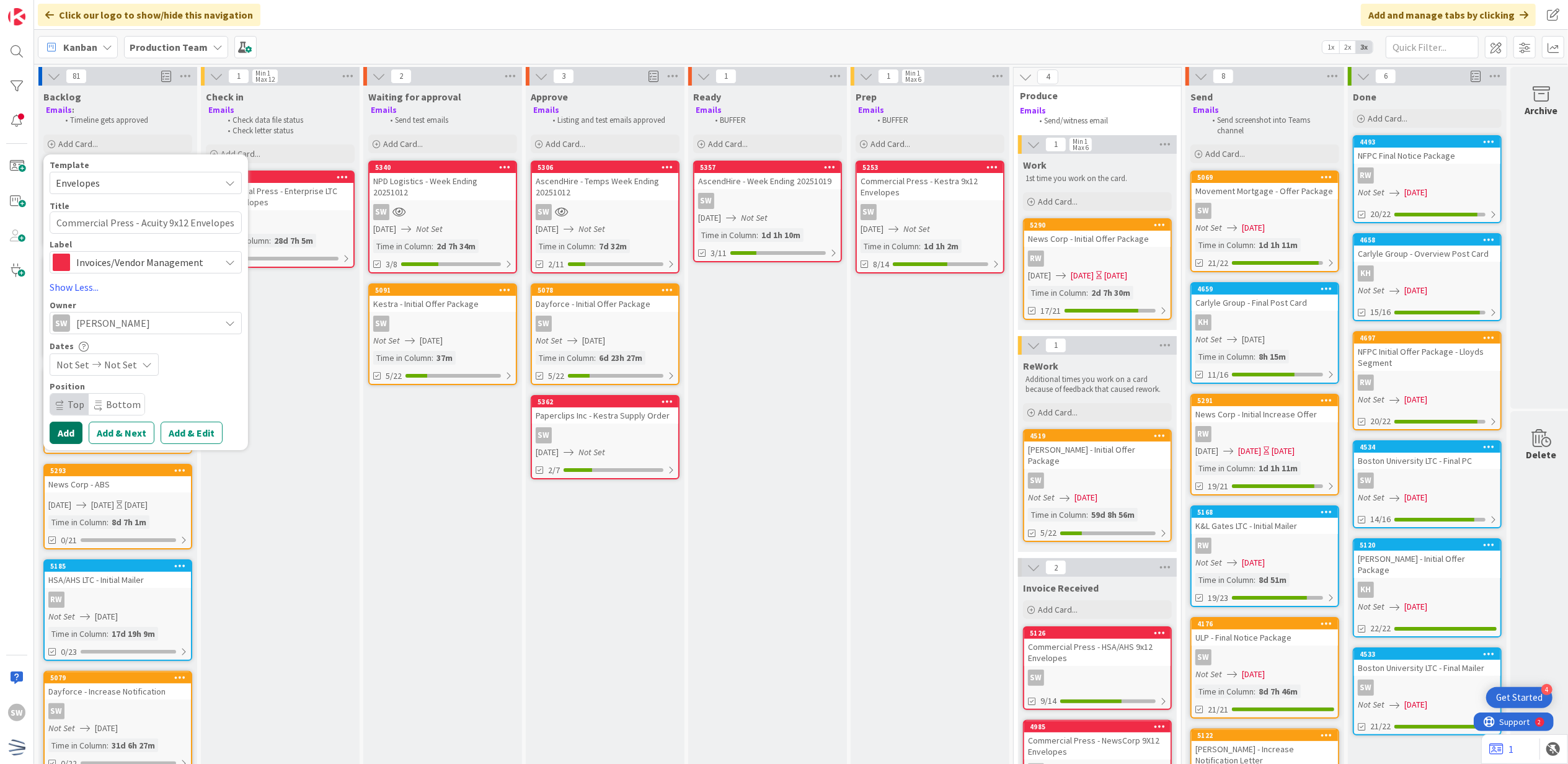
click at [70, 427] on button "Add" at bounding box center [66, 433] width 33 height 22
